Goal: Task Accomplishment & Management: Manage account settings

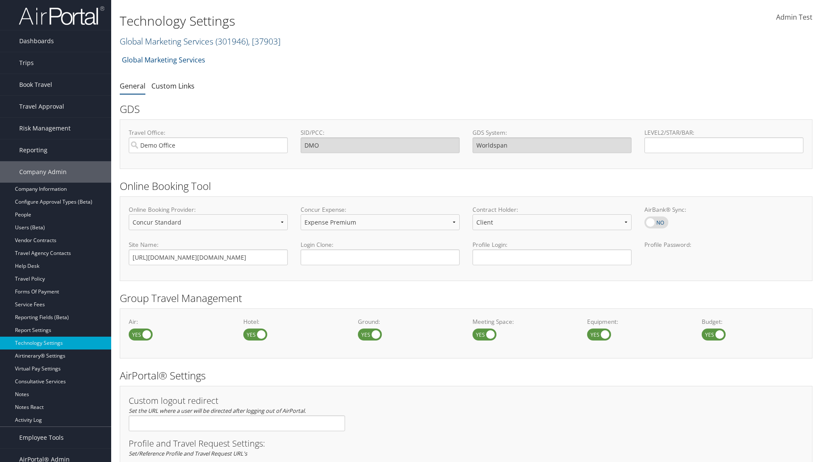
click at [165, 41] on link "Global Marketing Services ( 301946 ) , [ 37903 ]" at bounding box center [200, 41] width 161 height 12
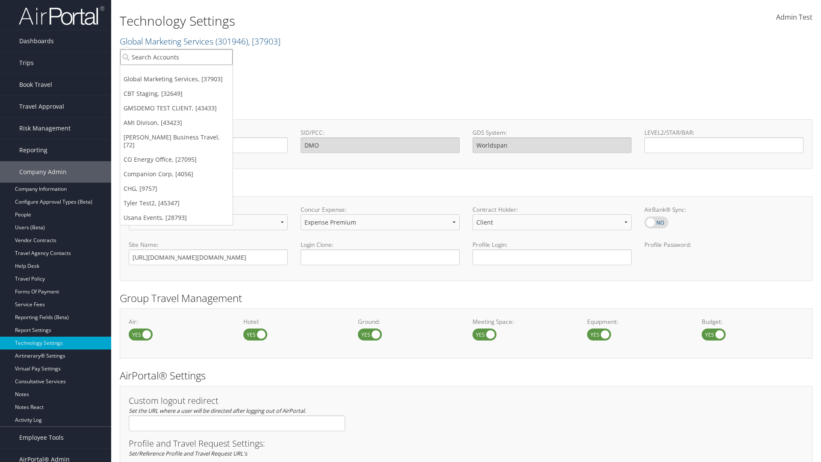
click at [176, 57] on input "search" at bounding box center [176, 57] width 112 height 16
type input "CBTSTG"
click at [176, 73] on div "CBT Staging (CBTSTG), [32649]" at bounding box center [176, 73] width 122 height 8
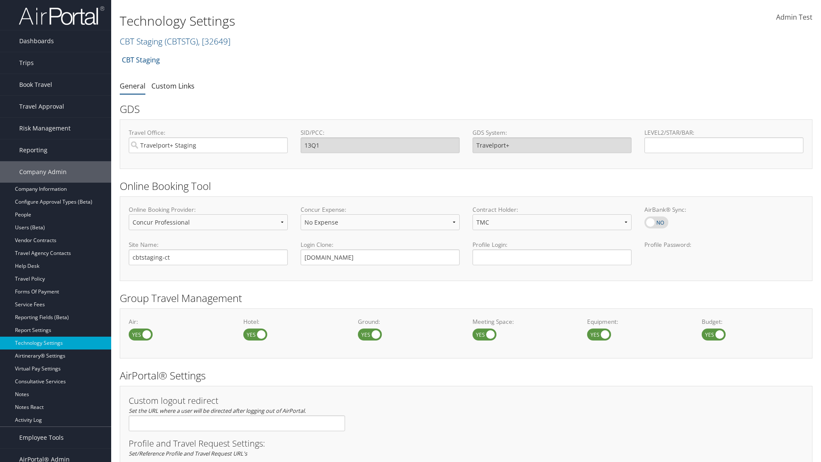
select select "4"
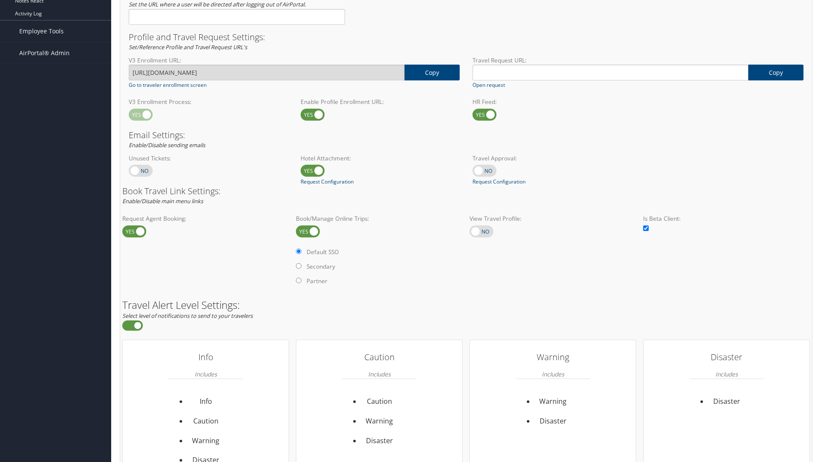
click at [481, 231] on label at bounding box center [481, 231] width 24 height 12
click at [479, 231] on input "checkbox" at bounding box center [477, 232] width 6 height 6
checkbox input "true"
click at [499, 266] on label "Online Profile" at bounding box center [498, 266] width 37 height 9
click at [475, 266] on input "Online Profile" at bounding box center [472, 266] width 6 height 6
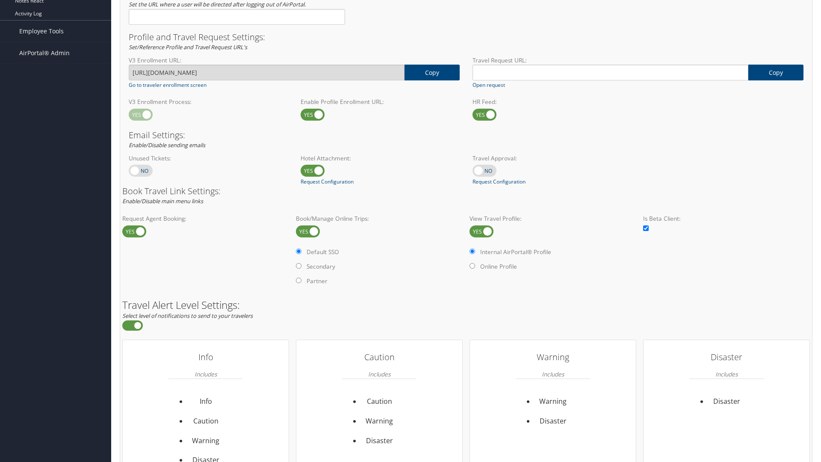
radio input "true"
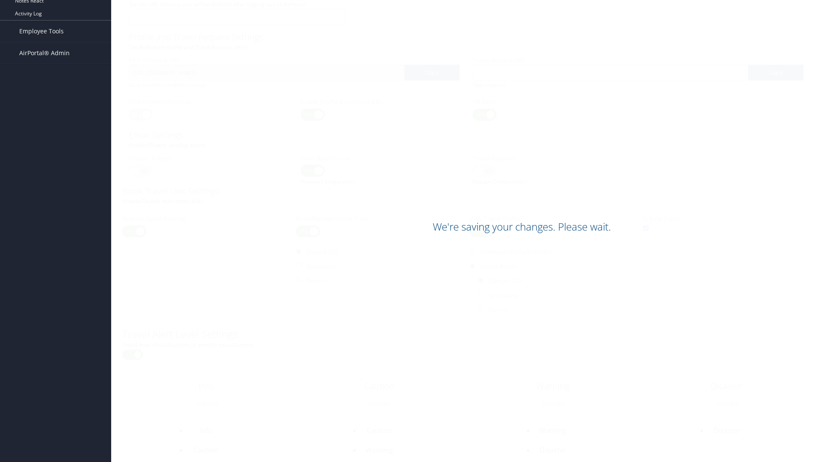
scroll to position [523, 0]
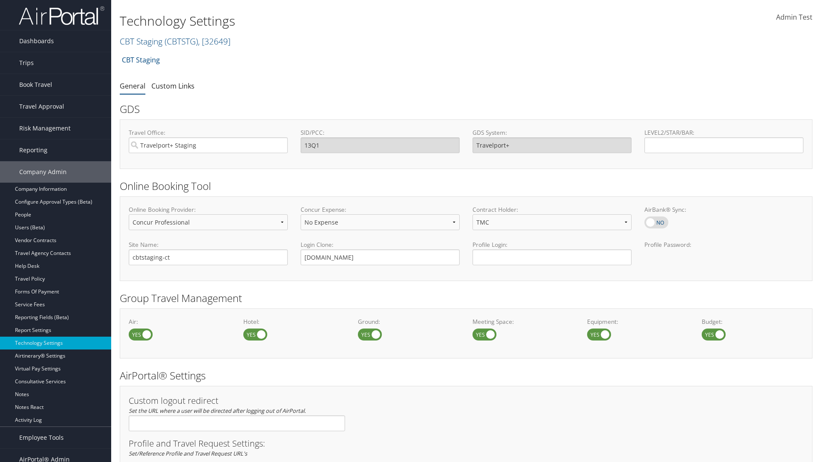
select select "4"
